Goal: Information Seeking & Learning: Learn about a topic

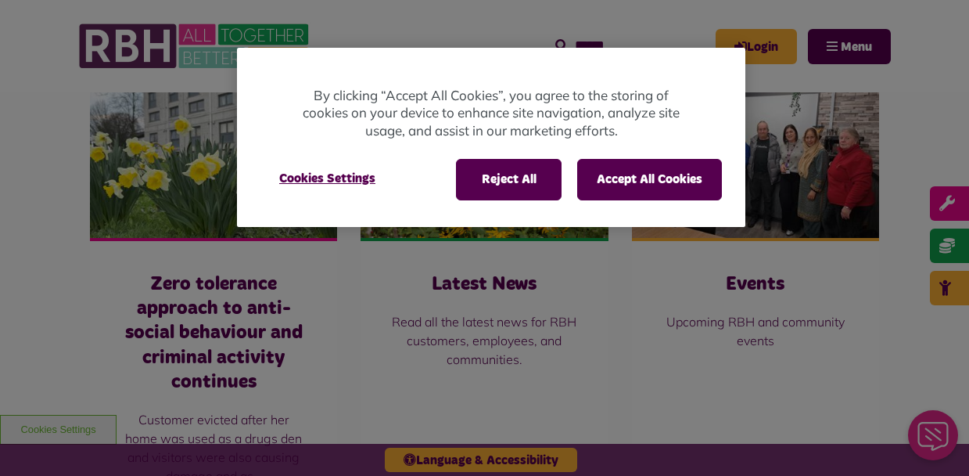
scroll to position [1641, 0]
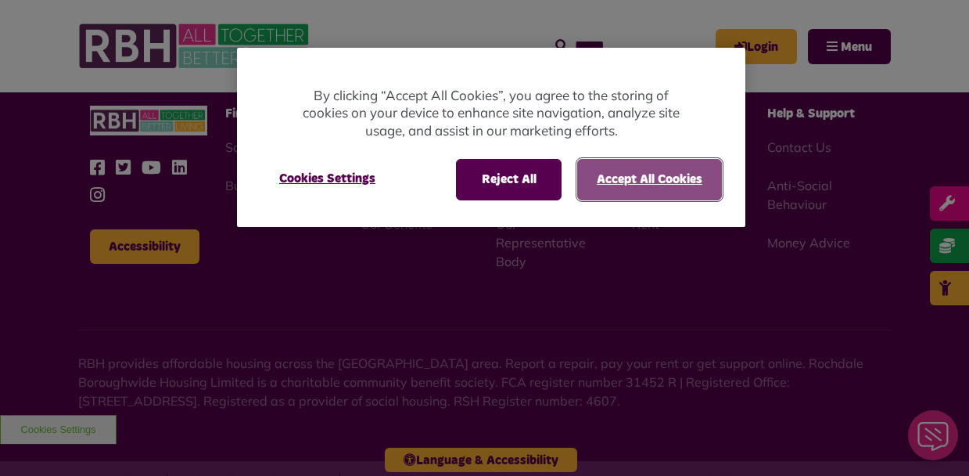
click at [656, 182] on button "Accept All Cookies" at bounding box center [649, 179] width 145 height 41
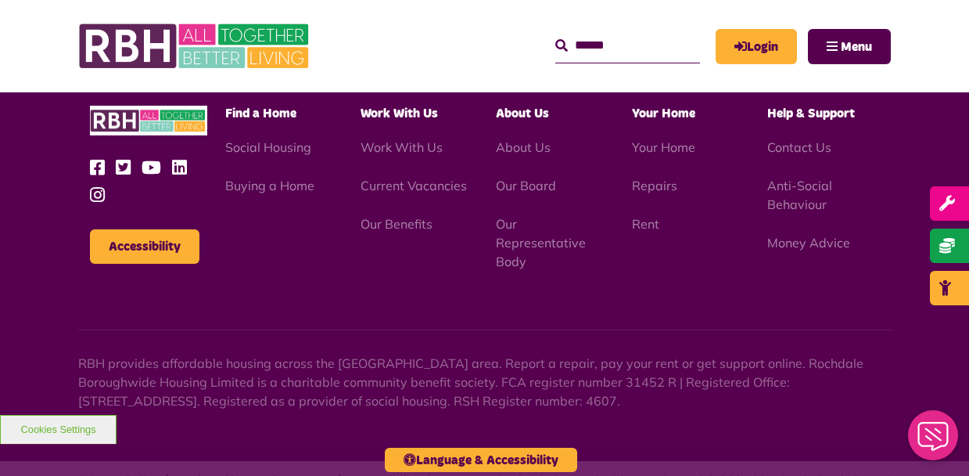
drag, startPoint x: 702, startPoint y: 430, endPoint x: 500, endPoint y: 428, distance: 201.9
click at [500, 470] on div "Rochdale Boroughwide Housing Ltd © 2024 | Design by Prodo Digital" at bounding box center [694, 479] width 394 height 19
copy div "Rochdale Boroughwide Housing Ltd"
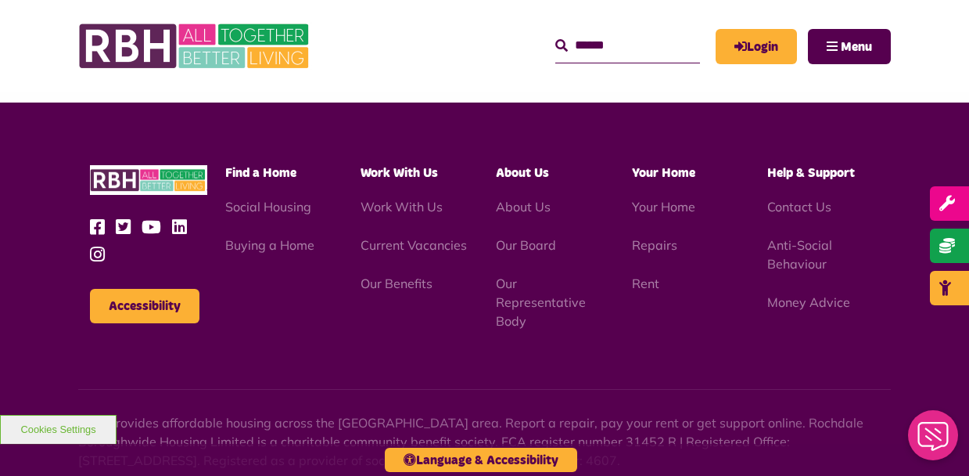
scroll to position [1483, 0]
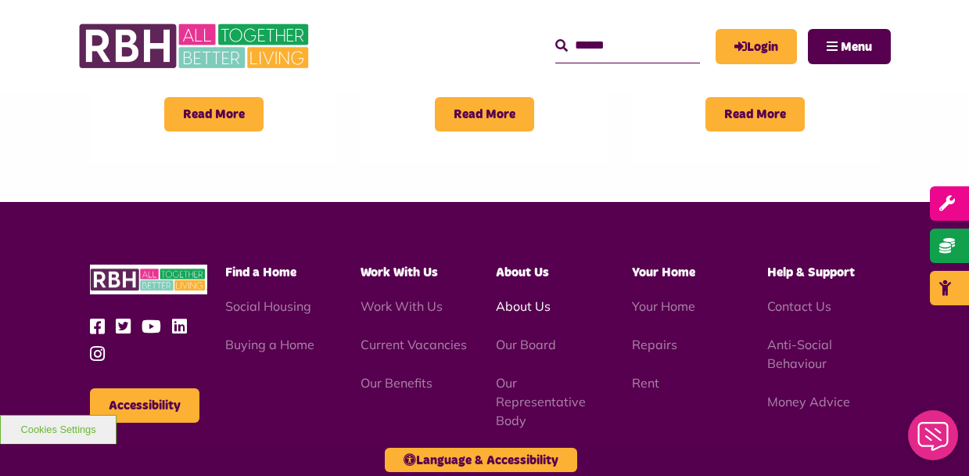
click at [528, 298] on link "About Us" at bounding box center [523, 306] width 55 height 16
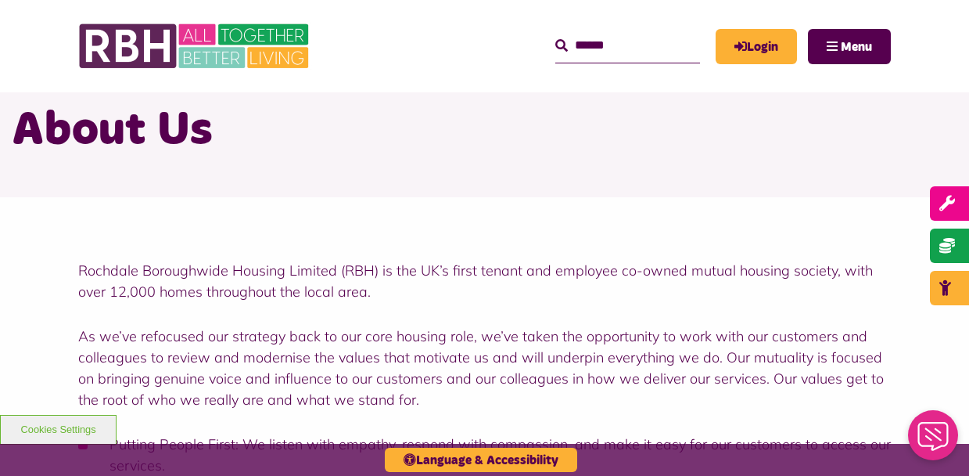
scroll to position [69, 0]
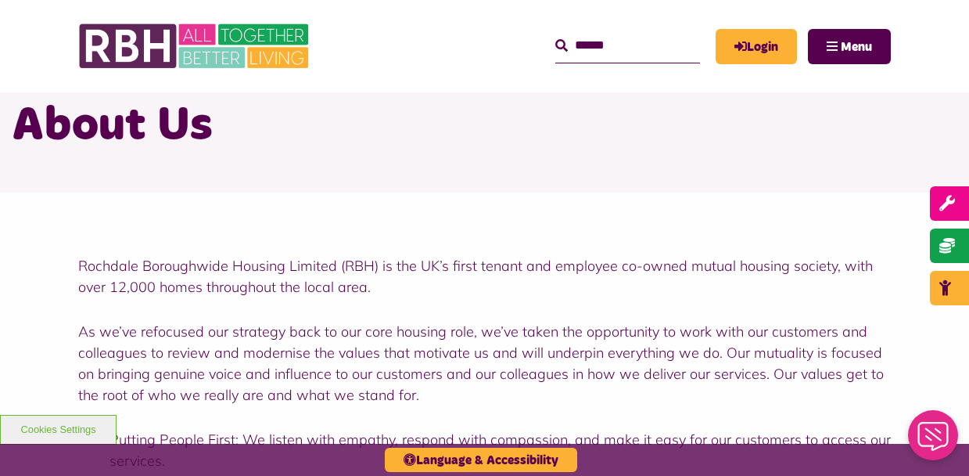
click at [394, 296] on p "Rochdale Boroughwide Housing Limited (RBH) is the UK’s first tenant and employe…" at bounding box center [484, 276] width 813 height 42
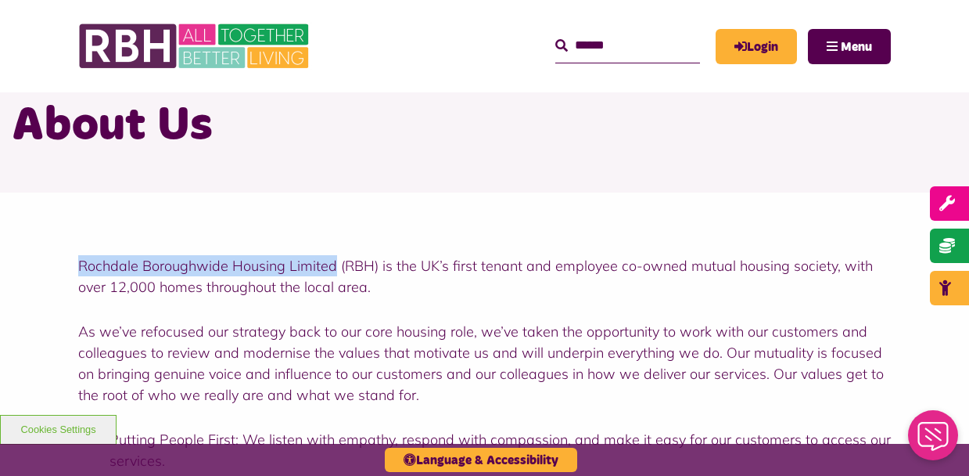
drag, startPoint x: 335, startPoint y: 261, endPoint x: 74, endPoint y: 257, distance: 260.5
click at [74, 257] on div "Rochdale Boroughwide Housing Limited (RBH) is the UK’s first tenant and employe…" at bounding box center [484, 453] width 969 height 523
copy p "Rochdale Boroughwide Housing Limited"
